Goal: Complete application form: Complete application form

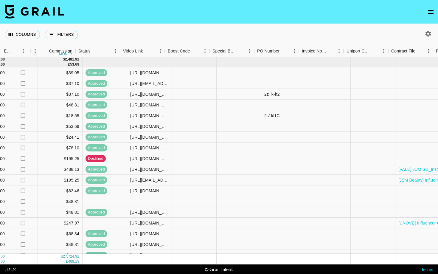
scroll to position [0, 417]
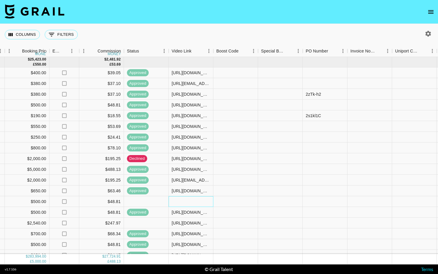
click at [191, 202] on div at bounding box center [191, 201] width 45 height 11
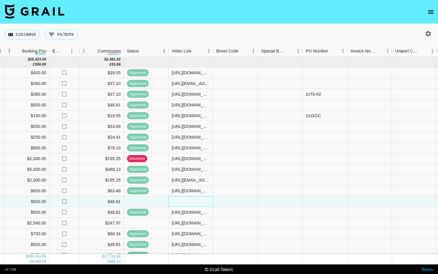
click at [191, 202] on div at bounding box center [191, 201] width 45 height 11
type input "[URL][DOMAIN_NAME]"
click at [231, 200] on div at bounding box center [235, 201] width 45 height 11
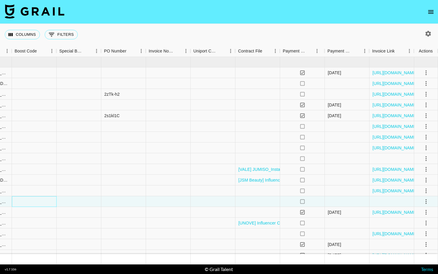
scroll to position [0, 618]
click at [425, 201] on icon "select merge strategy" at bounding box center [425, 201] width 1 height 5
click at [418, 254] on div "Approve" at bounding box center [413, 256] width 18 height 7
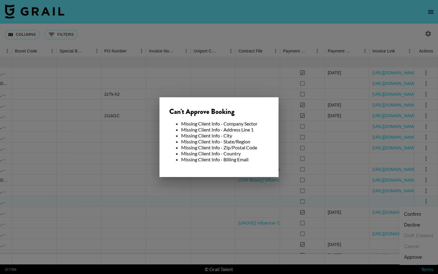
click at [232, 201] on div at bounding box center [219, 137] width 438 height 274
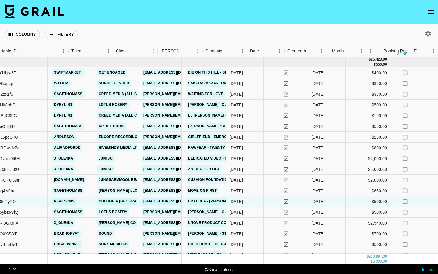
scroll to position [0, 53]
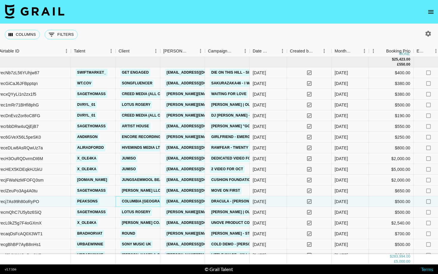
click at [153, 200] on div "Columbia [GEOGRAPHIC_DATA]" at bounding box center [138, 201] width 45 height 11
click at [149, 202] on link "Columbia [GEOGRAPHIC_DATA]" at bounding box center [151, 200] width 63 height 7
click at [289, 201] on div "yes" at bounding box center [309, 201] width 45 height 11
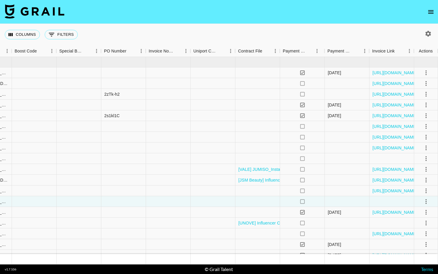
scroll to position [0, 618]
click at [427, 205] on icon "select merge strategy" at bounding box center [425, 201] width 7 height 7
click at [423, 255] on li "Approve" at bounding box center [418, 257] width 39 height 11
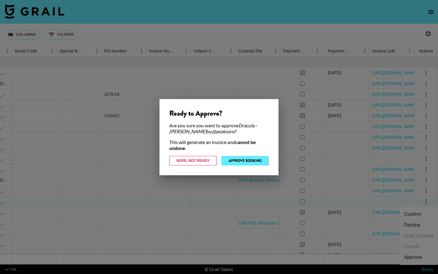
click at [250, 161] on button "Approve Booking" at bounding box center [244, 161] width 47 height 10
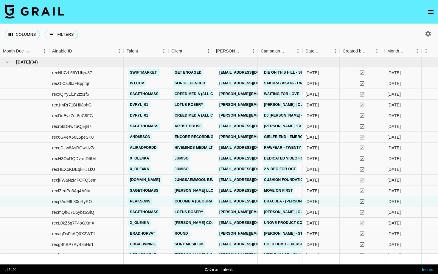
scroll to position [0, 0]
click at [81, 200] on div "recj7As99h80oRyPO" at bounding box center [72, 201] width 40 height 6
copy div "recj7As99h80oRyPO"
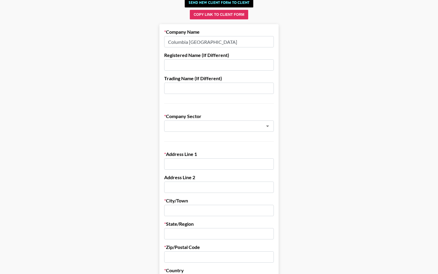
scroll to position [42, 0]
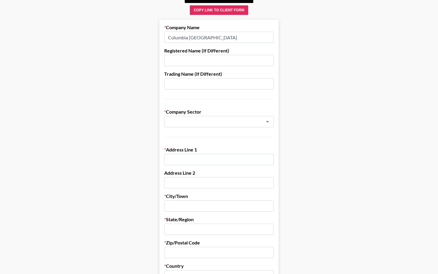
paste input "25 Madison Ave"
type input "25 Madison Ave"
paste input "New York, NY"
type input "New York, NY"
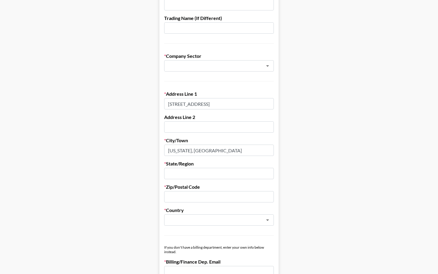
scroll to position [127, 0]
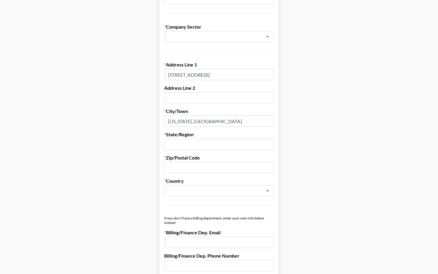
paste input "10010"
click at [189, 186] on div "​" at bounding box center [219, 190] width 110 height 11
type input "10010"
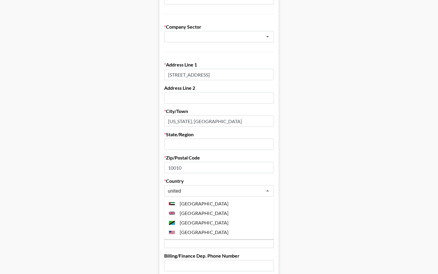
click at [197, 231] on li "United States" at bounding box center [219, 232] width 110 height 10
type input "United States"
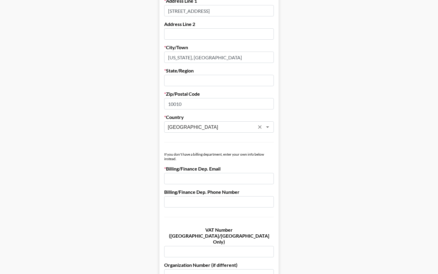
scroll to position [191, 0]
type input "New York"
click at [198, 56] on input "New York, NY" at bounding box center [219, 56] width 110 height 11
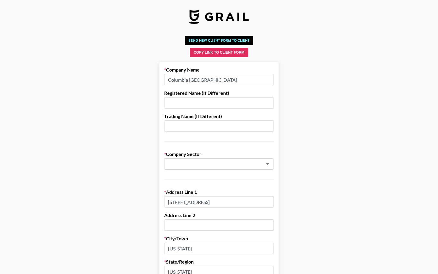
scroll to position [0, 0]
type input "New York"
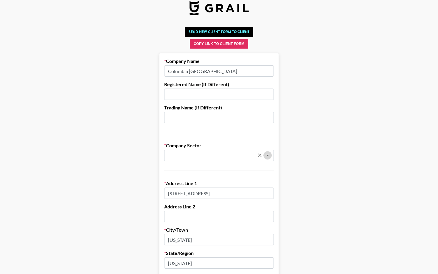
click at [264, 154] on icon "Open" at bounding box center [267, 155] width 7 height 7
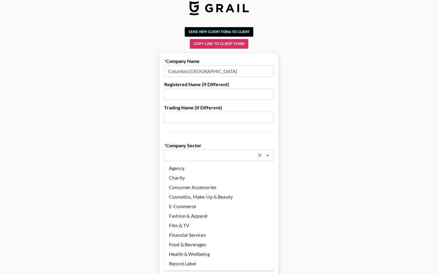
scroll to position [11, 0]
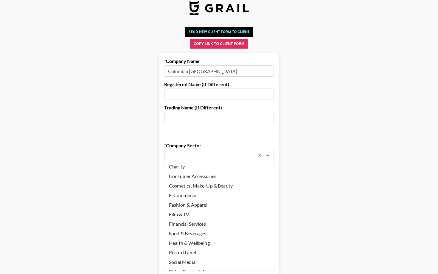
click at [204, 252] on li "Record Label" at bounding box center [219, 252] width 110 height 10
type input "Record Label"
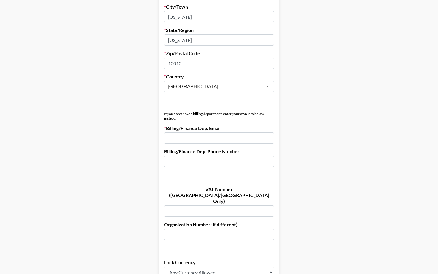
scroll to position [232, 0]
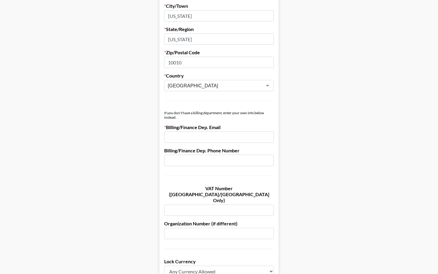
paste input "[EMAIL_ADDRESS][DOMAIN_NAME]"
type input "[EMAIL_ADDRESS][DOMAIN_NAME]"
click at [333, 161] on main "Send New Client Form to Client Copy Link to Client Form Company Name Columbia U…" at bounding box center [219, 107] width 428 height 613
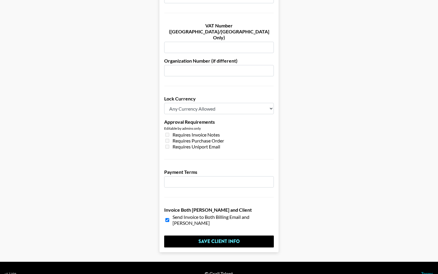
scroll to position [395, 0]
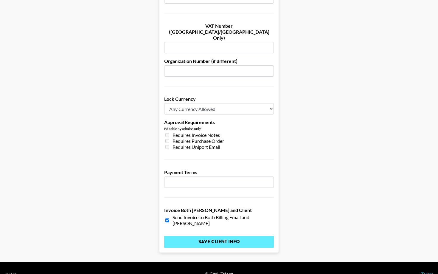
click at [244, 236] on input "Save Client Info" at bounding box center [219, 242] width 110 height 12
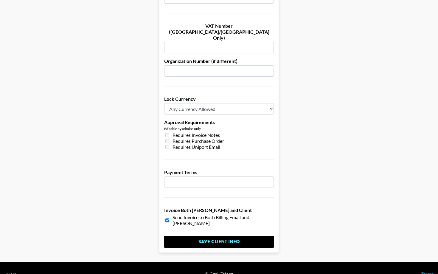
scroll to position [0, 0]
